Goal: Communication & Community: Share content

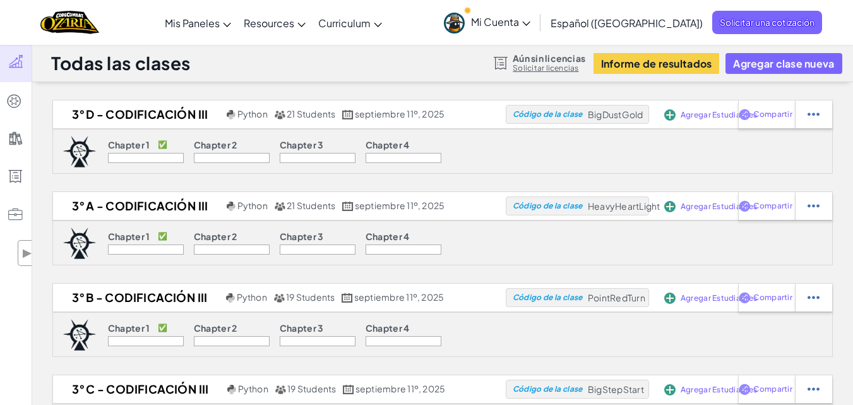
scroll to position [316, 0]
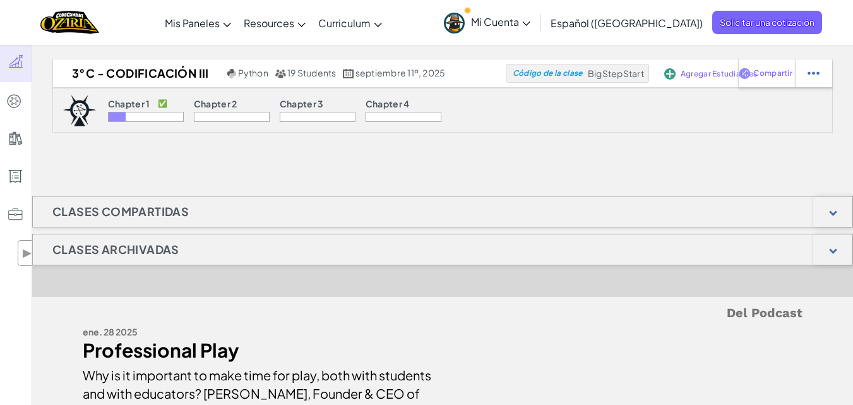
click at [143, 112] on div at bounding box center [146, 117] width 76 height 10
click at [153, 122] on div "Chapter 1 ✅ Chapter 2 Chapter 3 Chapter 4" at bounding box center [275, 110] width 356 height 44
click at [761, 78] on div "Compartir" at bounding box center [766, 73] width 56 height 28
select select "write"
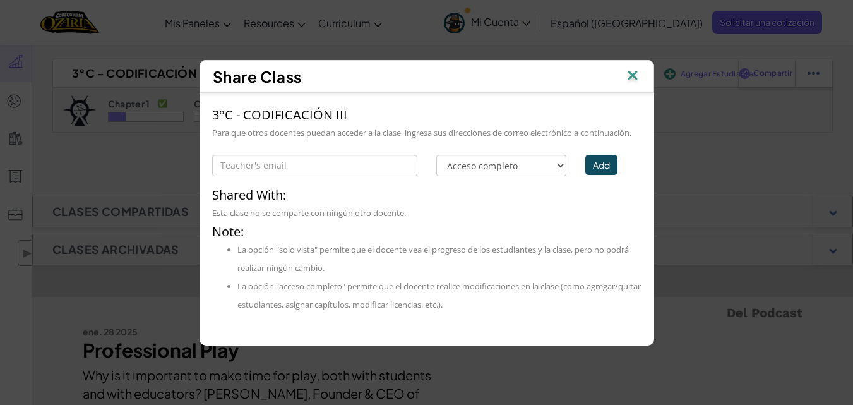
click at [673, 96] on div "Share Class 3°C - CODIFICACIÓN III Para que otros docentes puedan acceder a la …" at bounding box center [426, 202] width 853 height 405
click at [644, 68] on div "Share Class" at bounding box center [426, 76] width 454 height 33
click at [625, 69] on img at bounding box center [632, 76] width 16 height 19
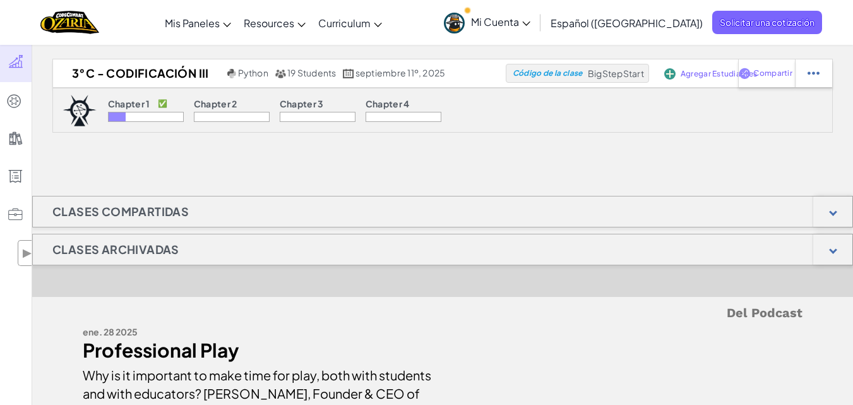
click at [159, 117] on div at bounding box center [146, 117] width 76 height 10
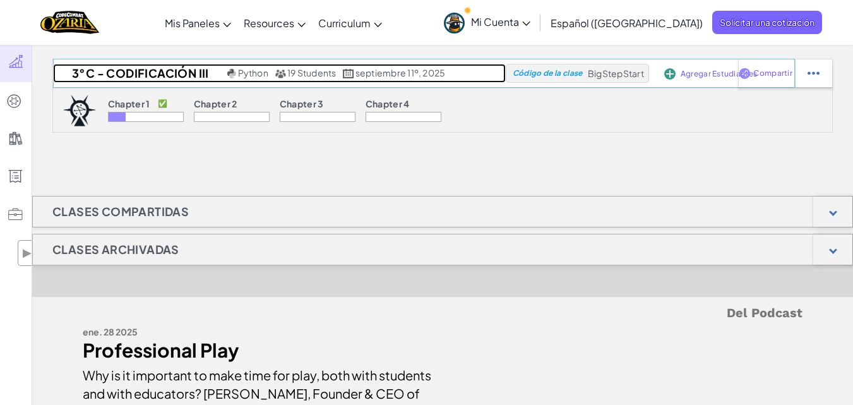
click at [312, 75] on span "19 Students" at bounding box center [311, 72] width 49 height 11
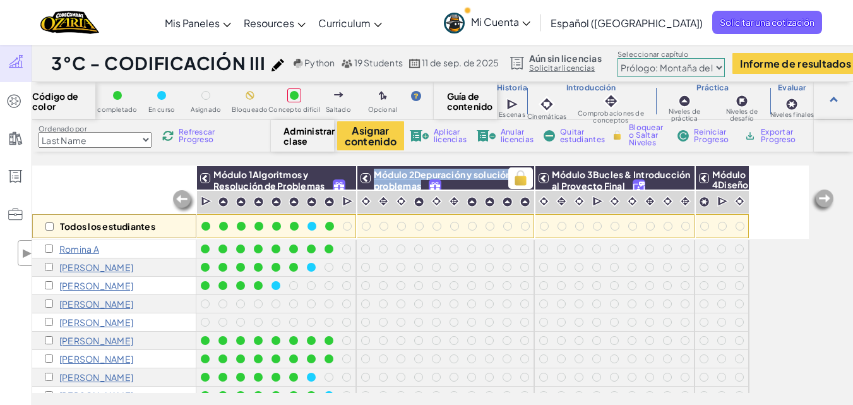
drag, startPoint x: 375, startPoint y: 173, endPoint x: 422, endPoint y: 181, distance: 47.4
click at [422, 181] on h3 "Módulo 2Depuración y solución de problemas" at bounding box center [451, 178] width 163 height 18
copy span "Módulo 2Depuración y solución de problemas"
click at [467, 185] on h3 "Módulo 2Depuración y solución de problemas" at bounding box center [451, 178] width 163 height 18
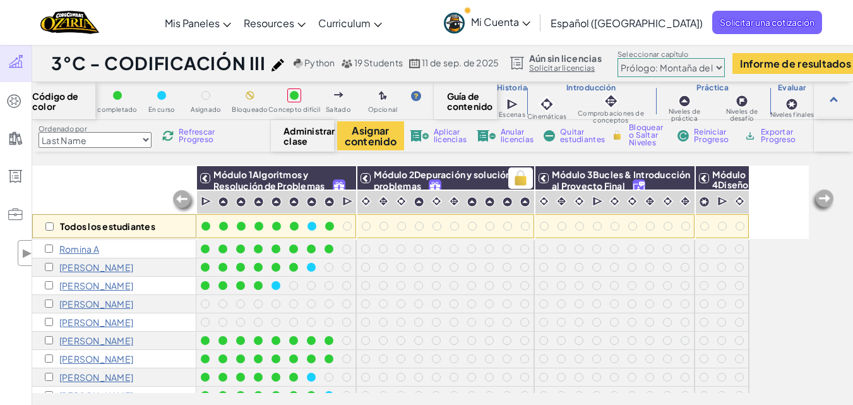
drag, startPoint x: 444, startPoint y: 177, endPoint x: 398, endPoint y: 183, distance: 45.9
click at [398, 183] on span "Módulo 2Depuración y solución de problemas" at bounding box center [449, 180] width 150 height 23
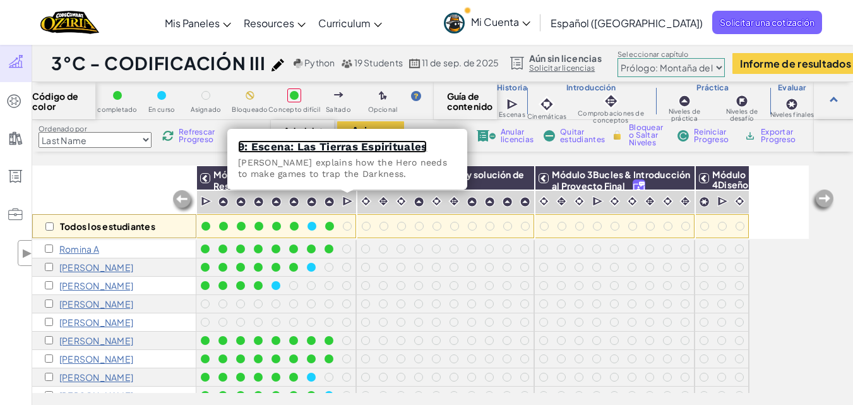
click at [364, 148] on link "9: Escena: Las Tierras Espirituales" at bounding box center [332, 146] width 189 height 13
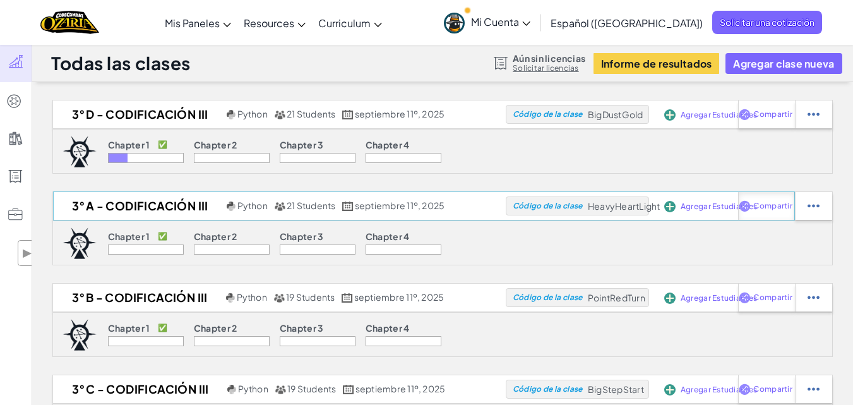
click at [760, 208] on span "Compartir" at bounding box center [772, 206] width 39 height 8
select select "write"
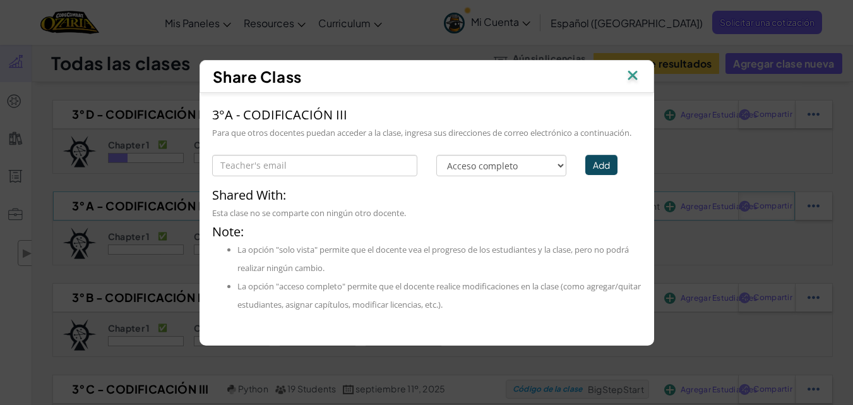
click at [760, 208] on div "Share Class 3°A - CODIFICACIÓN III Para que otros docentes puedan acceder a la …" at bounding box center [426, 202] width 853 height 405
click at [629, 67] on img at bounding box center [632, 76] width 16 height 19
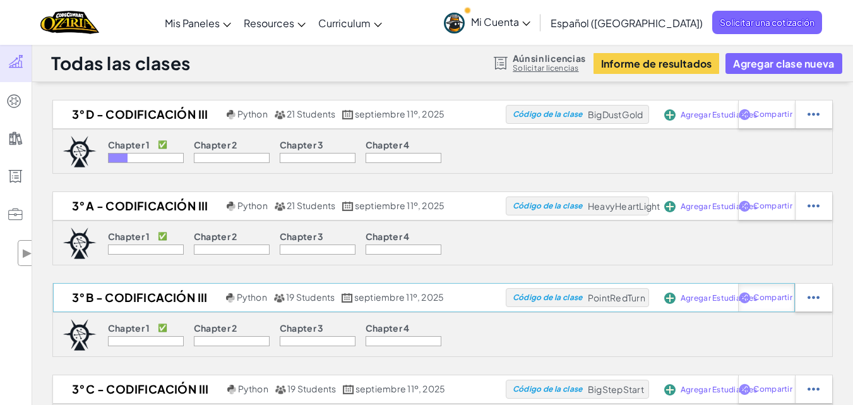
click at [771, 293] on span "Compartir" at bounding box center [772, 297] width 39 height 8
select select "write"
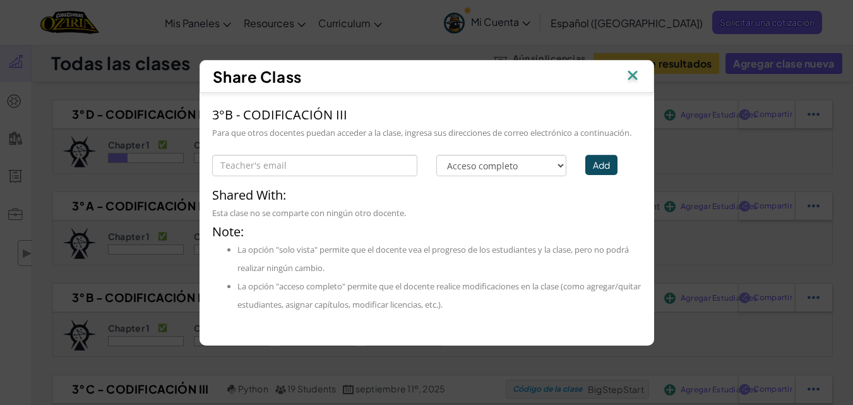
click at [629, 68] on img at bounding box center [632, 76] width 16 height 19
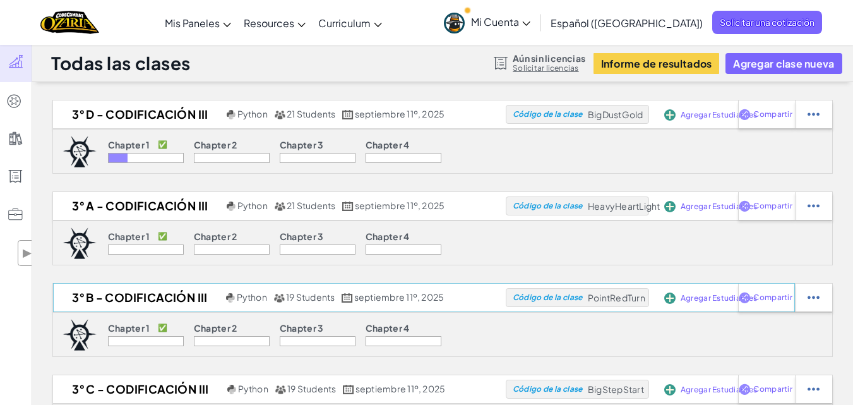
click at [705, 300] on span "Agregar Estudiantes" at bounding box center [718, 298] width 76 height 8
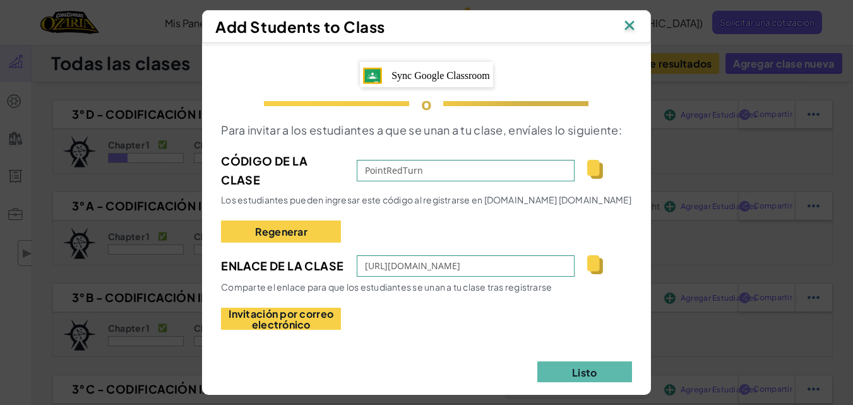
click at [593, 262] on img at bounding box center [595, 264] width 16 height 19
click at [584, 366] on button "Listo" at bounding box center [584, 372] width 95 height 22
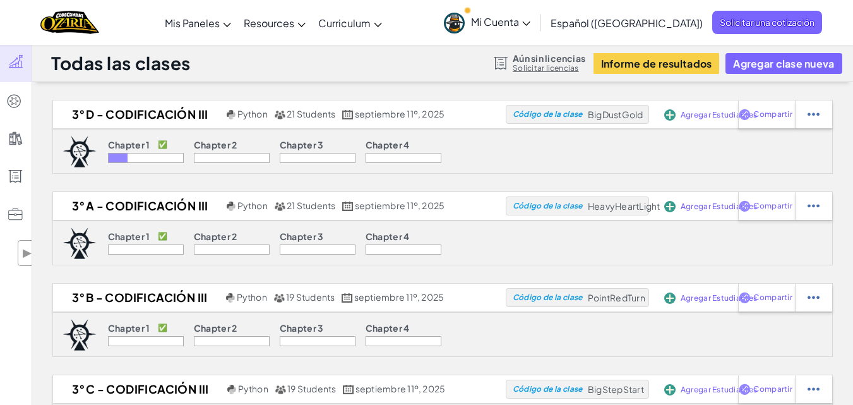
scroll to position [316, 0]
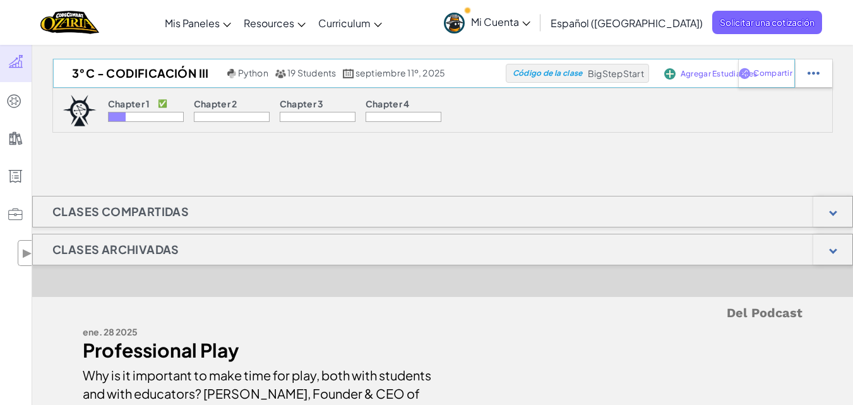
click at [697, 70] on span "Agregar Estudiantes" at bounding box center [718, 74] width 76 height 8
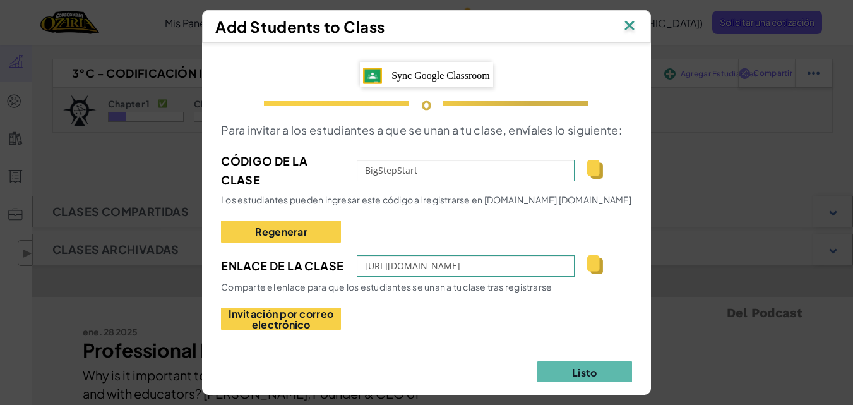
click at [598, 265] on div "[URL][DOMAIN_NAME]" at bounding box center [486, 265] width 259 height 21
click at [589, 267] on img at bounding box center [595, 264] width 16 height 19
click at [553, 369] on button "Listo" at bounding box center [584, 372] width 95 height 22
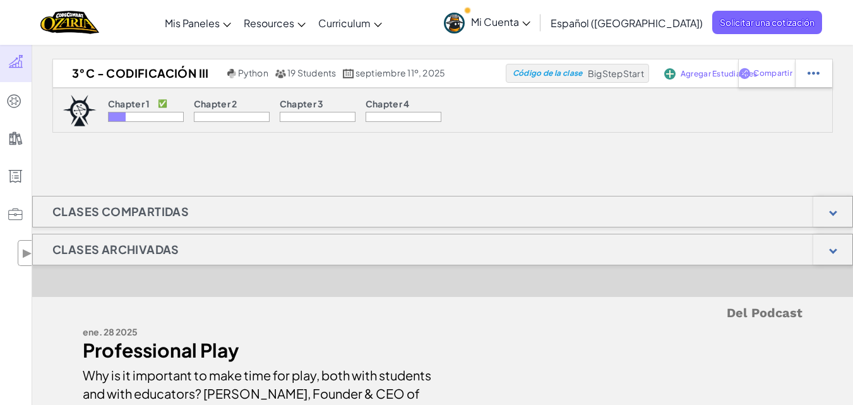
scroll to position [0, 0]
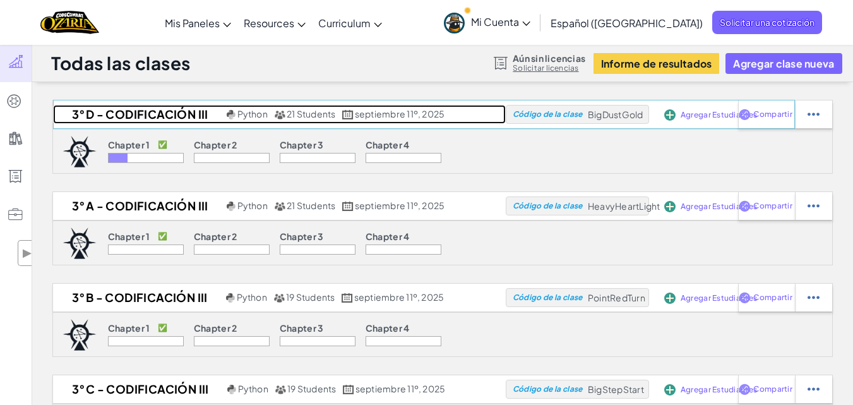
click at [331, 110] on span "21 Students" at bounding box center [311, 113] width 49 height 11
